Goal: Task Accomplishment & Management: Use online tool/utility

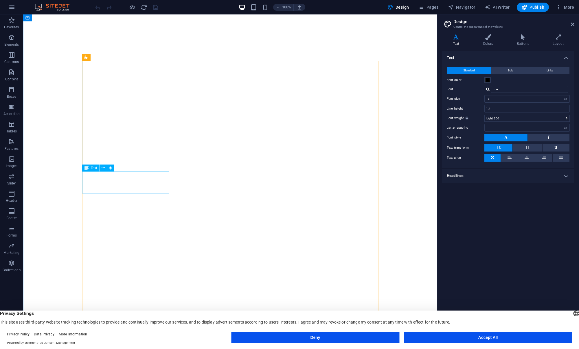
select select "px"
select select "300"
select select "px"
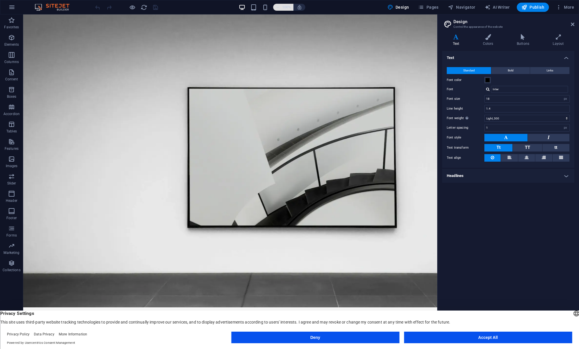
click at [276, 9] on span "100%" at bounding box center [283, 7] width 16 height 7
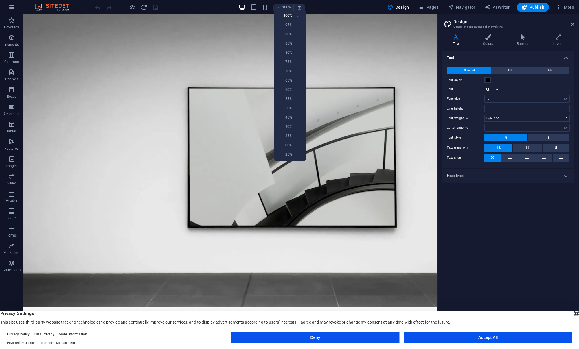
click at [267, 176] on div at bounding box center [289, 174] width 579 height 349
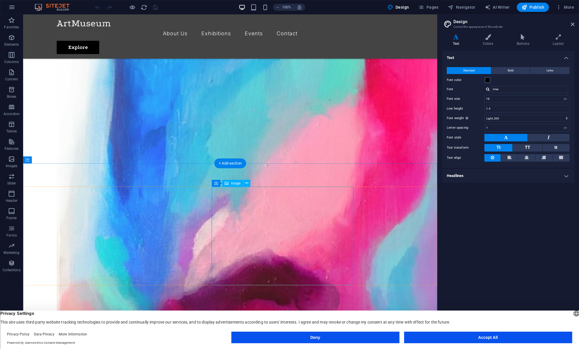
scroll to position [617, 0]
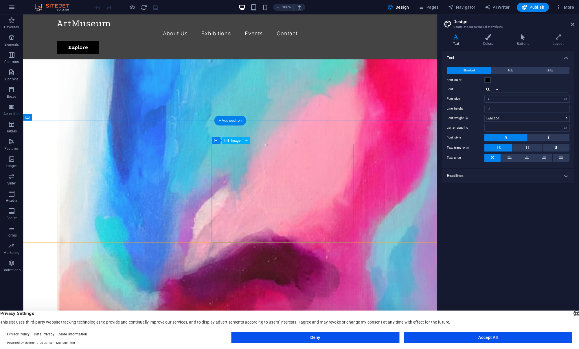
click at [14, 77] on p "Content" at bounding box center [11, 79] width 13 height 5
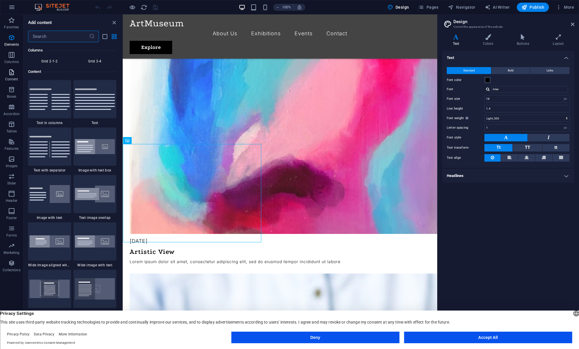
scroll to position [1012, 0]
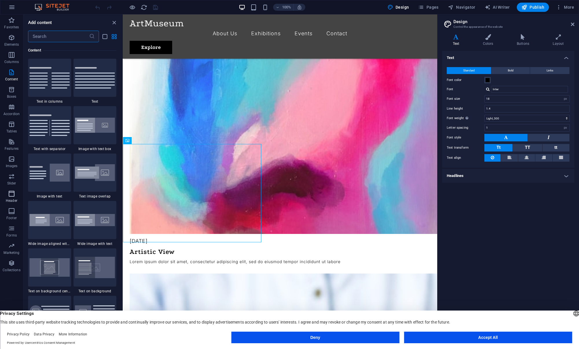
click at [12, 193] on icon "button" at bounding box center [11, 193] width 7 height 7
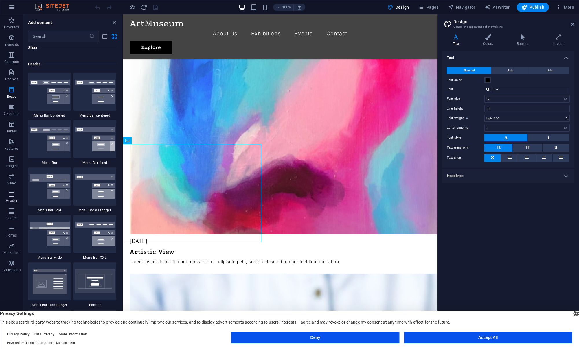
scroll to position [3482, 0]
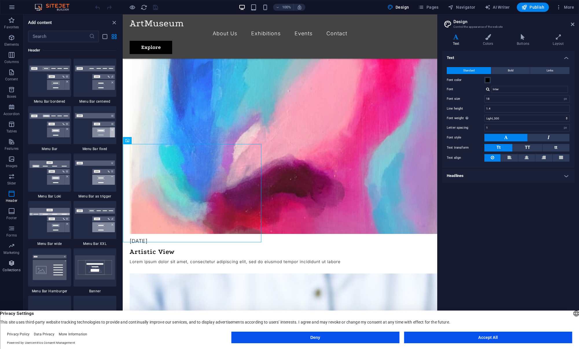
click at [12, 262] on icon "button" at bounding box center [11, 263] width 7 height 7
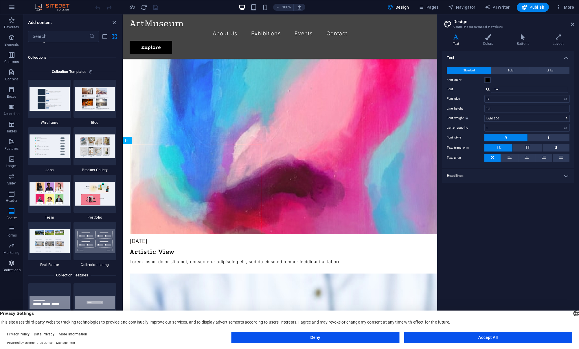
scroll to position [5293, 0]
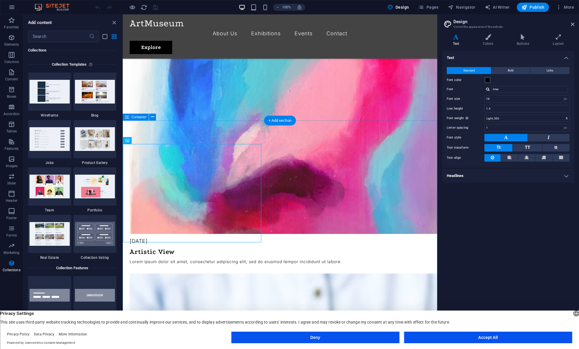
click at [15, 38] on span "Elements" at bounding box center [11, 41] width 23 height 14
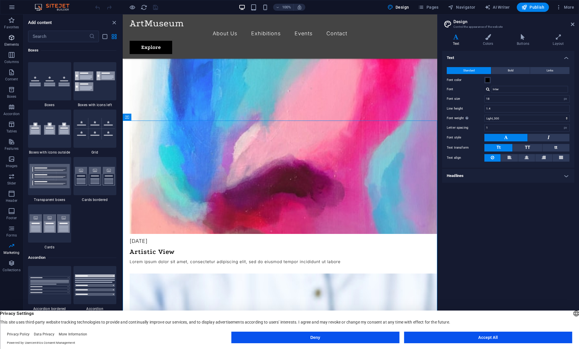
scroll to position [62, 0]
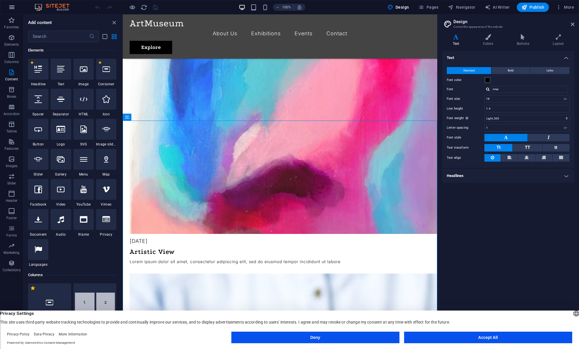
click at [11, 4] on icon "button" at bounding box center [11, 7] width 7 height 7
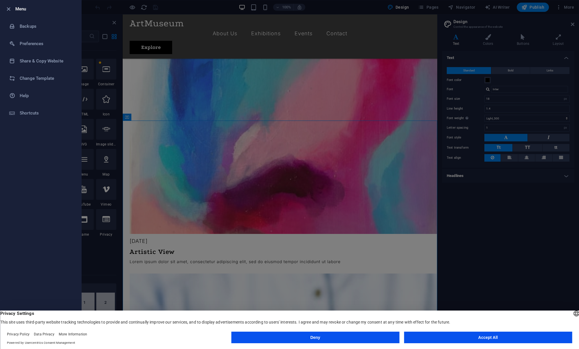
click at [165, 85] on div at bounding box center [289, 174] width 579 height 349
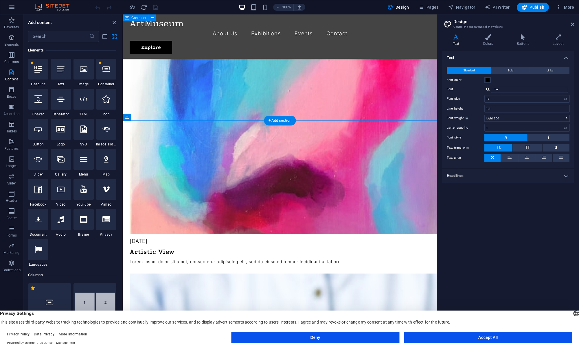
click at [114, 21] on icon "close panel" at bounding box center [114, 22] width 7 height 7
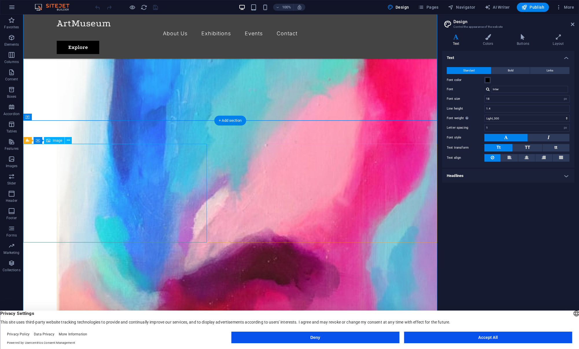
click at [58, 141] on span "Image" at bounding box center [58, 140] width 10 height 3
click at [51, 139] on icon at bounding box center [51, 140] width 3 height 6
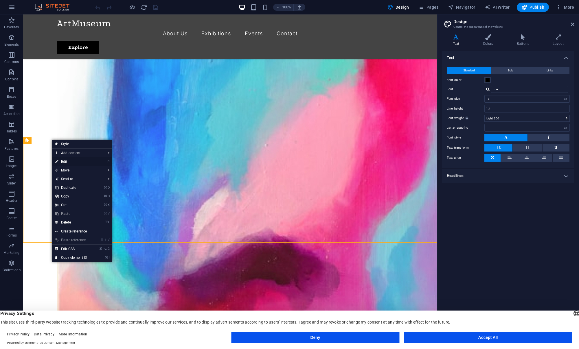
click at [64, 160] on link "⏎ Edit" at bounding box center [71, 161] width 39 height 9
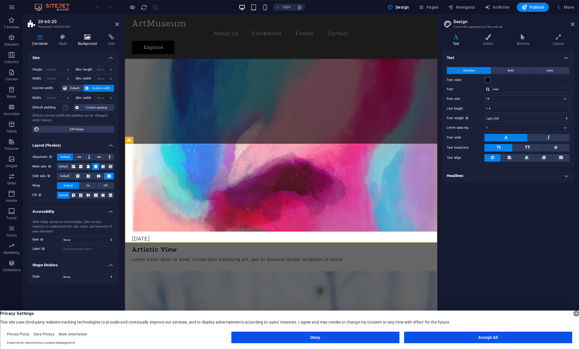
click at [87, 36] on icon at bounding box center [87, 37] width 28 height 6
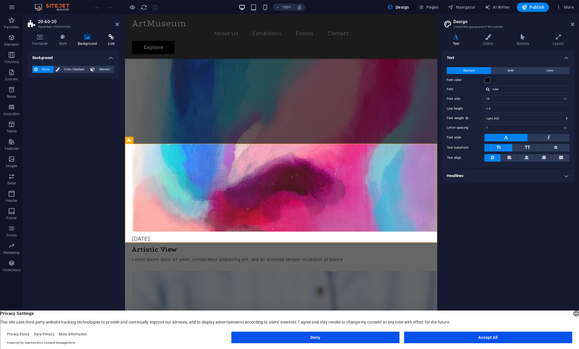
click at [106, 38] on icon at bounding box center [111, 37] width 15 height 6
click at [88, 37] on icon at bounding box center [87, 37] width 28 height 6
click at [39, 38] on icon at bounding box center [40, 37] width 25 height 6
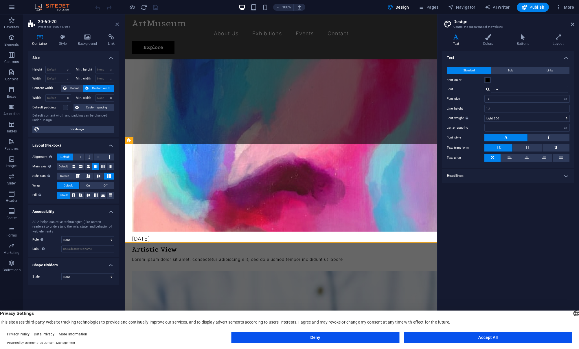
click at [117, 24] on icon at bounding box center [116, 24] width 3 height 5
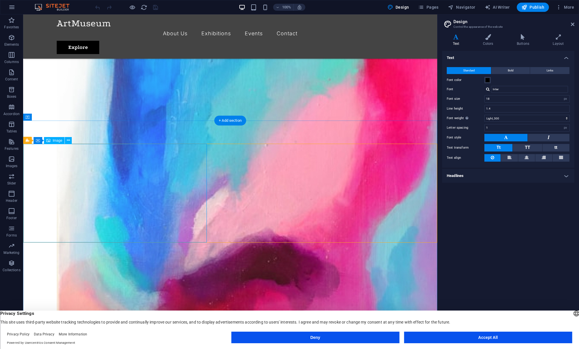
click at [572, 24] on icon at bounding box center [571, 24] width 3 height 5
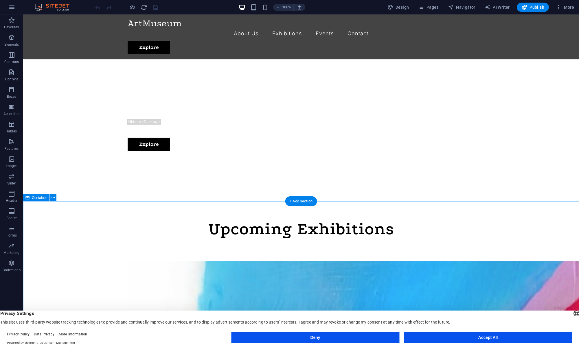
scroll to position [315, 0]
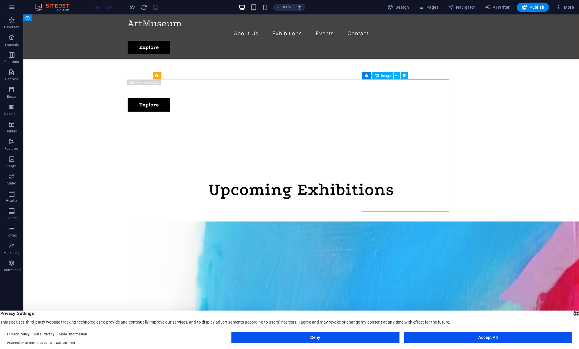
click at [383, 75] on span "Image" at bounding box center [386, 75] width 10 height 3
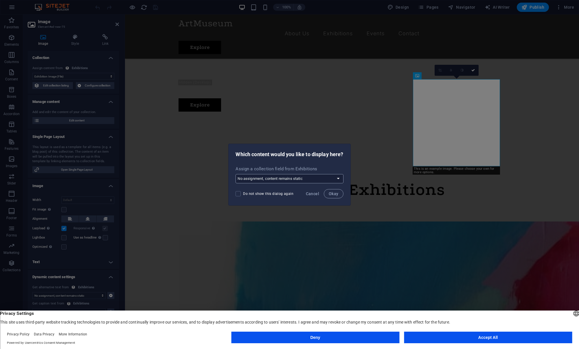
click at [337, 178] on select "No assignment, content remains static Create a new field Created at (Date) Upda…" at bounding box center [289, 178] width 108 height 9
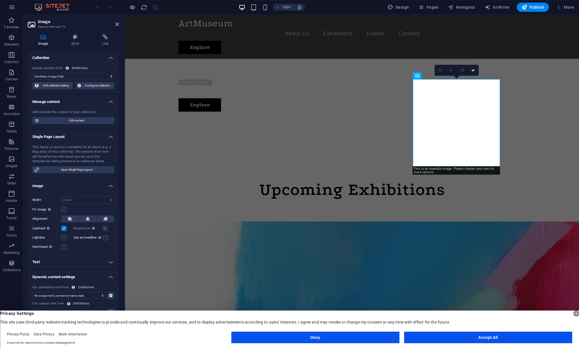
click at [43, 37] on icon at bounding box center [43, 37] width 31 height 6
click at [99, 75] on select "No assignment, content remains static Created at (Date) Updated at (Date) Exhib…" at bounding box center [73, 76] width 82 height 7
click at [32, 73] on select "No assignment, content remains static Created at (Date) Updated at (Date) Exhib…" at bounding box center [73, 76] width 82 height 7
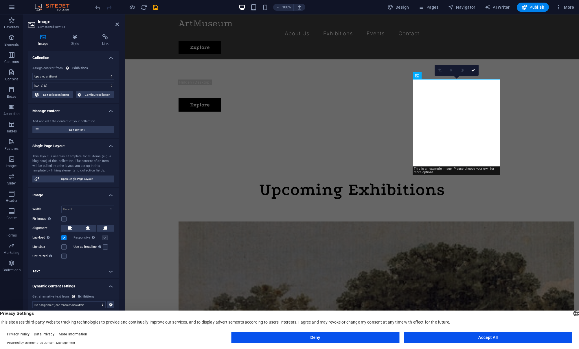
click at [94, 77] on select "No assignment, content remains static Created at (Date) Updated at (Date) Exhib…" at bounding box center [73, 76] width 82 height 7
select select "exhibition-image"
click at [32, 73] on select "No assignment, content remains static Created at (Date) Updated at (Date) Exhib…" at bounding box center [73, 76] width 82 height 7
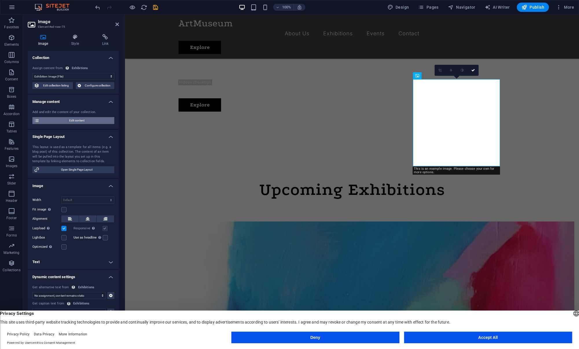
click at [69, 120] on span "Edit content" at bounding box center [76, 120] width 71 height 7
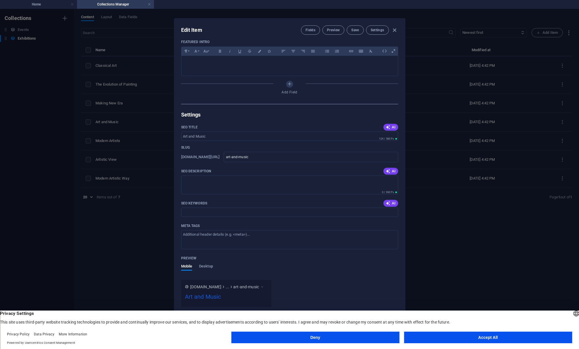
scroll to position [485, 0]
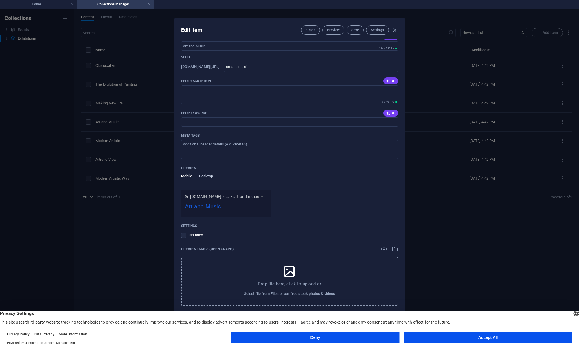
click at [203, 177] on span "Desktop" at bounding box center [206, 177] width 14 height 8
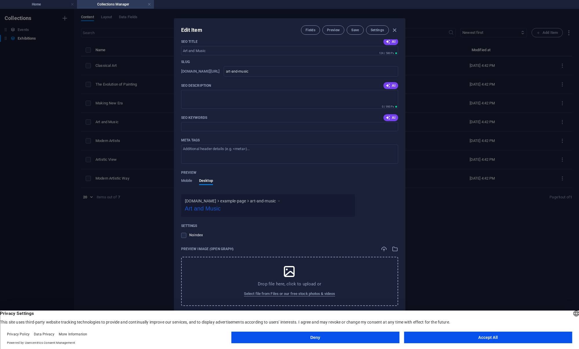
click at [185, 177] on div "Preview Mobile Desktop" at bounding box center [289, 181] width 217 height 26
click at [186, 183] on span "Mobile" at bounding box center [186, 181] width 11 height 8
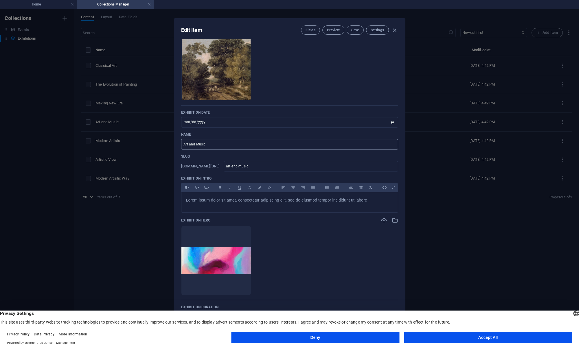
scroll to position [0, 0]
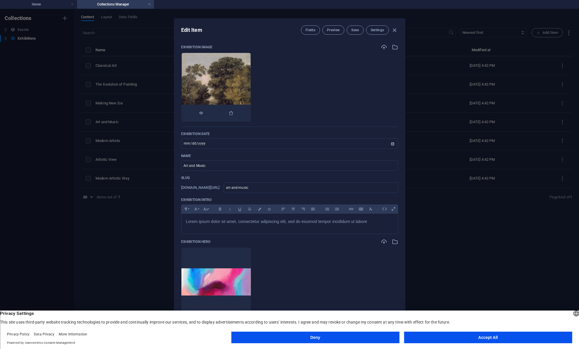
click at [242, 101] on img at bounding box center [216, 87] width 69 height 69
click at [203, 114] on icon "button" at bounding box center [201, 113] width 5 height 5
click at [393, 48] on icon "button" at bounding box center [394, 47] width 6 height 6
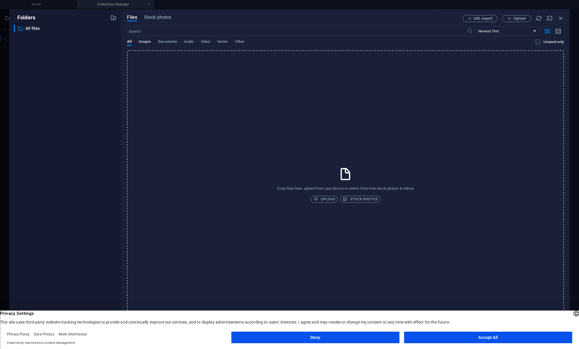
click at [146, 40] on span "Images" at bounding box center [144, 42] width 13 height 8
click at [159, 16] on span "Stock photos" at bounding box center [157, 17] width 27 height 7
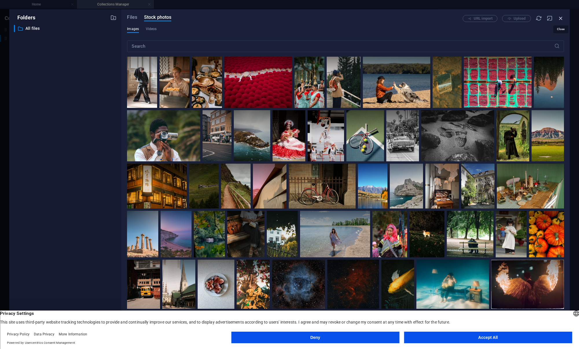
click at [561, 19] on icon "button" at bounding box center [560, 18] width 6 height 6
